Goal: Book appointment/travel/reservation

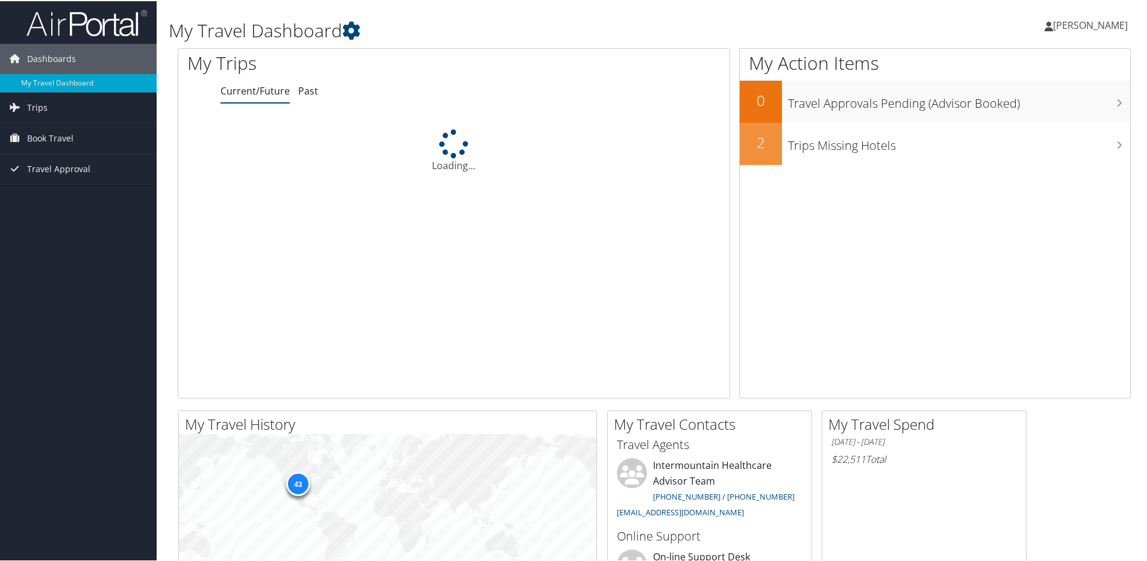
click at [20, 132] on icon at bounding box center [15, 137] width 18 height 18
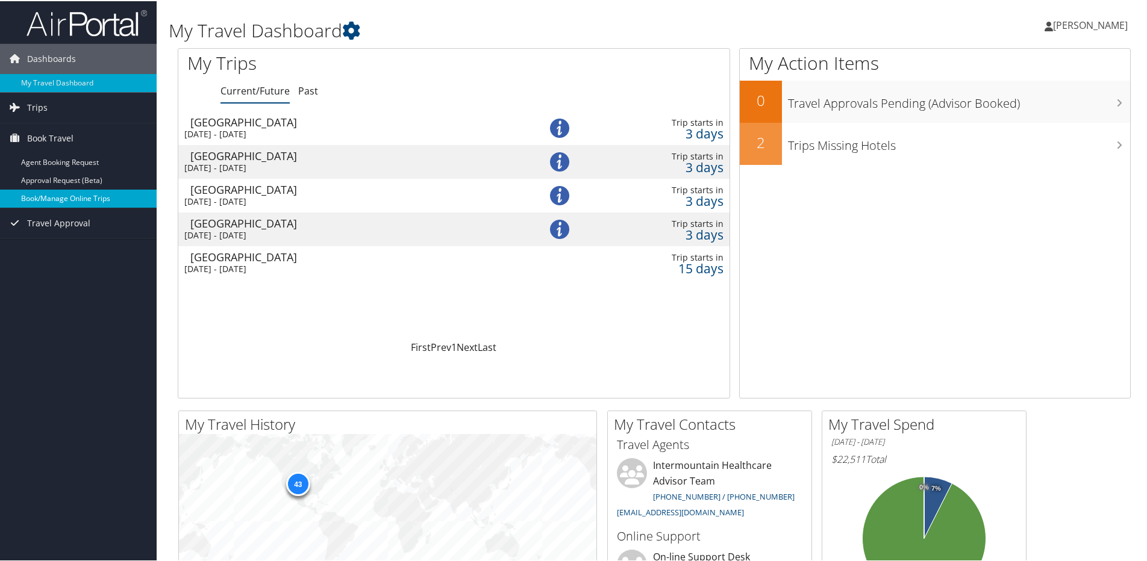
click at [60, 195] on link "Book/Manage Online Trips" at bounding box center [78, 197] width 157 height 18
click at [49, 198] on link "Book/Manage Online Trips" at bounding box center [78, 197] width 157 height 18
